Goal: Check status: Check status

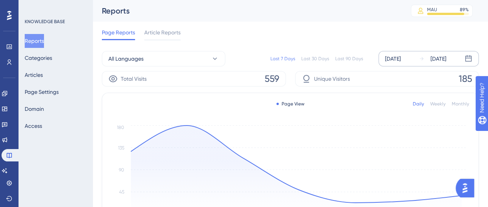
click at [466, 57] on icon at bounding box center [468, 58] width 7 height 7
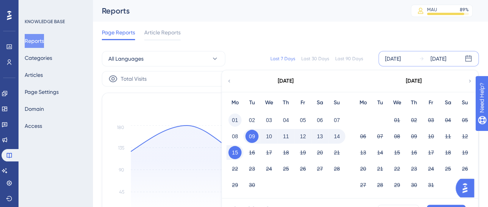
click at [232, 121] on button "01" at bounding box center [234, 119] width 13 height 13
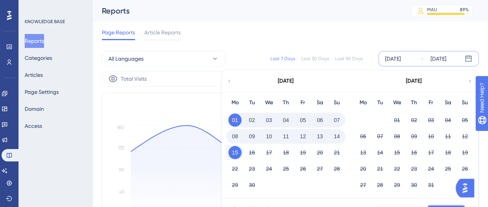
click at [435, 205] on button "Apply" at bounding box center [445, 210] width 39 height 12
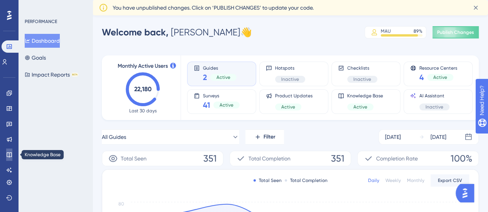
click at [10, 156] on icon at bounding box center [9, 155] width 6 height 6
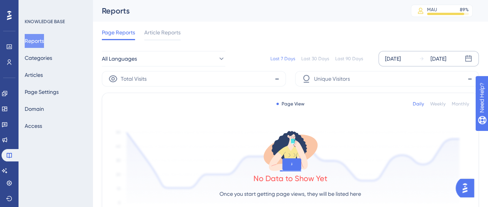
click at [400, 61] on div "[DATE]" at bounding box center [393, 58] width 16 height 9
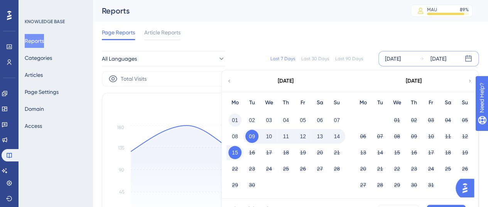
click at [230, 118] on button "01" at bounding box center [234, 119] width 13 height 13
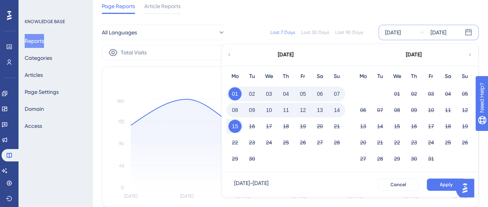
scroll to position [39, 0]
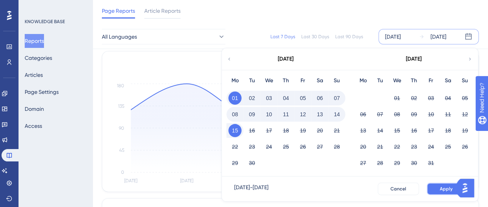
click at [441, 186] on span "Apply" at bounding box center [445, 188] width 13 height 6
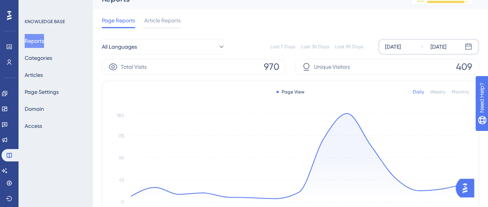
scroll to position [0, 0]
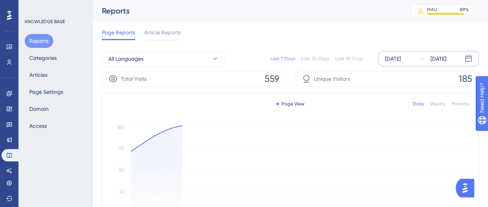
click at [400, 57] on div "[DATE]" at bounding box center [393, 58] width 16 height 9
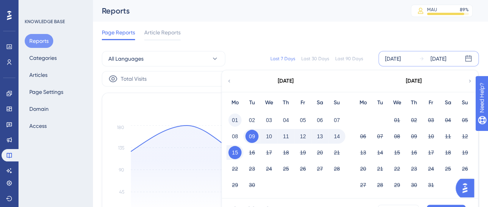
click at [231, 124] on button "01" at bounding box center [234, 119] width 13 height 13
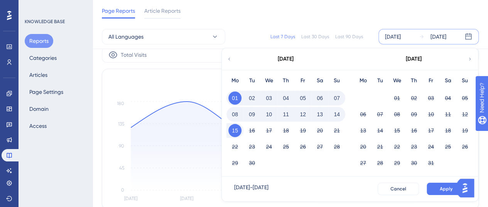
scroll to position [39, 0]
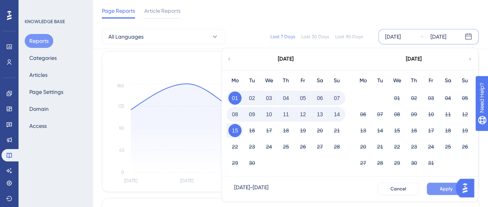
click at [439, 187] on button "Apply" at bounding box center [445, 188] width 39 height 12
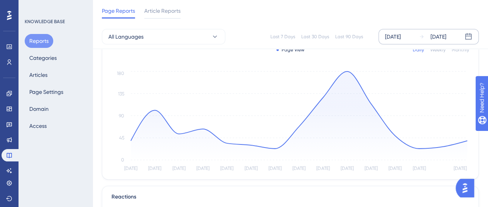
scroll to position [77, 0]
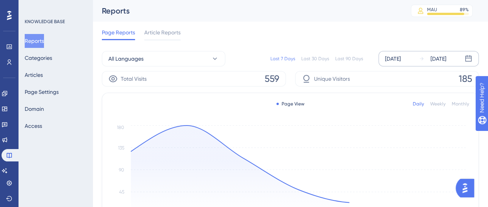
click at [400, 62] on div "[DATE]" at bounding box center [393, 58] width 16 height 9
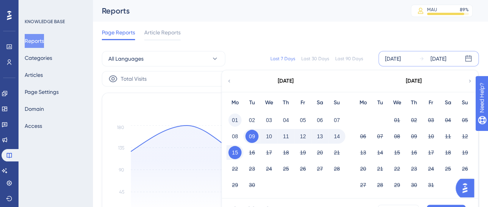
click at [237, 118] on button "01" at bounding box center [234, 119] width 13 height 13
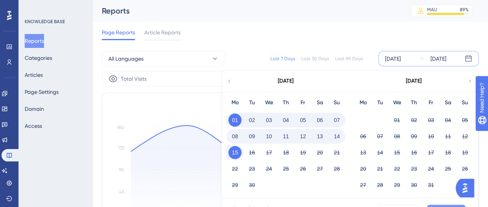
click at [442, 205] on button "Apply" at bounding box center [445, 210] width 39 height 12
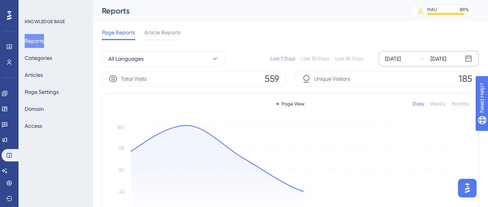
click at [399, 62] on div "[DATE]" at bounding box center [393, 58] width 16 height 9
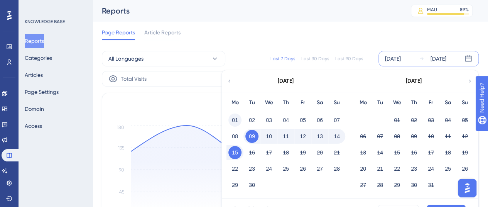
click at [237, 119] on button "01" at bounding box center [234, 119] width 13 height 13
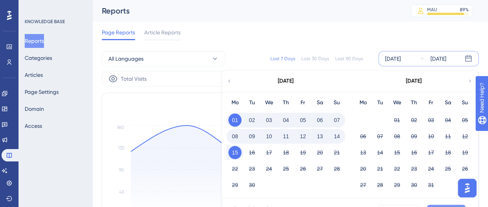
click at [446, 205] on button "Apply" at bounding box center [445, 210] width 39 height 12
